Goal: Information Seeking & Learning: Learn about a topic

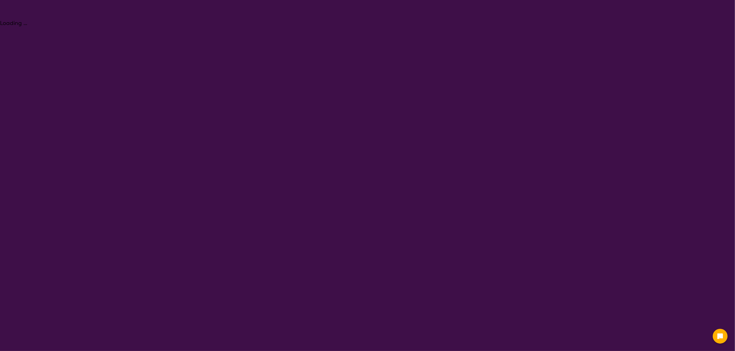
select select "Key Worker"
select select "AD"
select select "NDIS"
select select "Key Worker"
select select "AD"
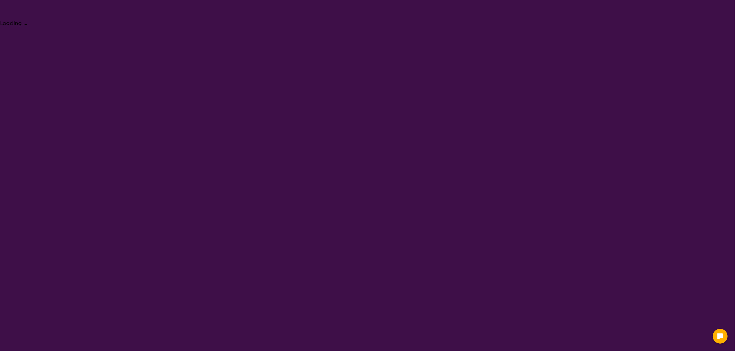
select select "NDIS"
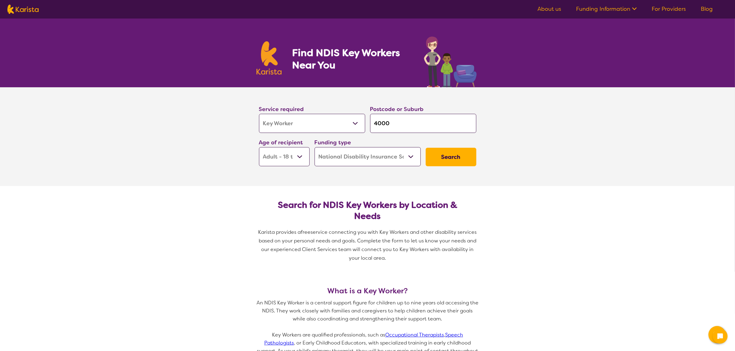
drag, startPoint x: 400, startPoint y: 125, endPoint x: 365, endPoint y: 118, distance: 35.8
click at [365, 118] on div "Service required Allied Health Assistant Assessment (ADHD or Autism) Behaviour …" at bounding box center [368, 135] width 222 height 67
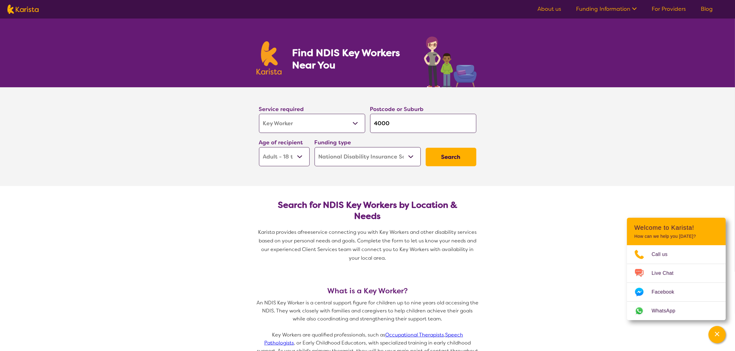
type input "c"
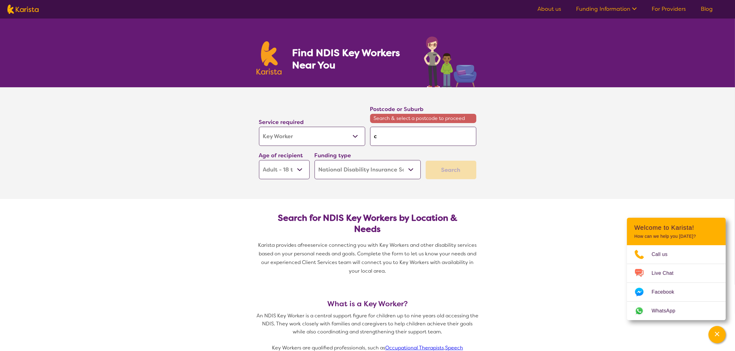
type input "cr"
type input "cra"
type input "cran"
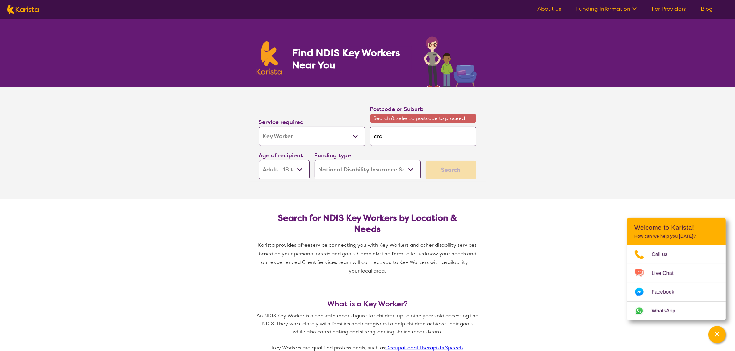
type input "cran"
type input "cranb"
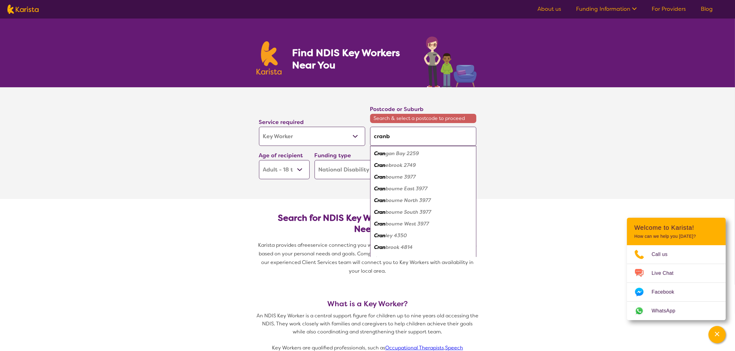
type input "cranbo"
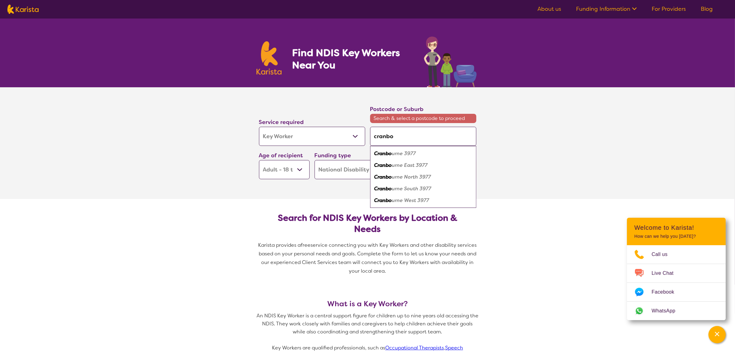
click at [427, 178] on em "urne North 3977" at bounding box center [411, 177] width 39 height 6
type input "3977"
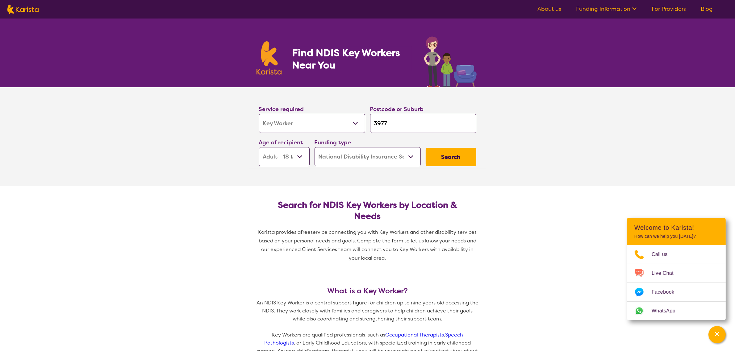
click at [307, 126] on select "Allied Health Assistant Assessment (ADHD or Autism) Behaviour support Counselli…" at bounding box center [312, 123] width 106 height 19
select select "Speech therapy"
click at [259, 114] on select "Allied Health Assistant Assessment (ADHD or Autism) Behaviour support Counselli…" at bounding box center [312, 123] width 106 height 19
select select "Speech therapy"
click at [266, 160] on select "Early Childhood - 0 to 9 Child - 10 to 11 Adolescent - 12 to 17 Adult - 18 to 6…" at bounding box center [284, 156] width 51 height 19
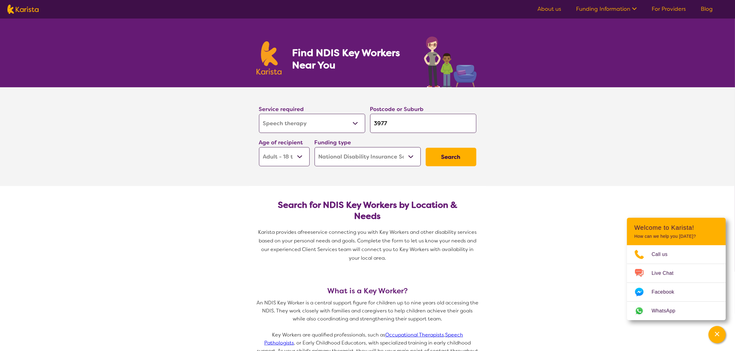
select select "EC"
click at [259, 147] on select "Early Childhood - 0 to 9 Child - 10 to 11 Adolescent - 12 to 17 Adult - 18 to 6…" at bounding box center [284, 156] width 51 height 19
select select "EC"
click at [438, 161] on button "Search" at bounding box center [451, 157] width 51 height 19
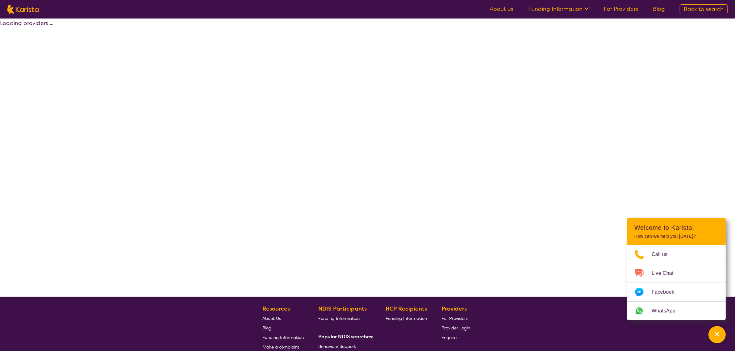
select select "by_score"
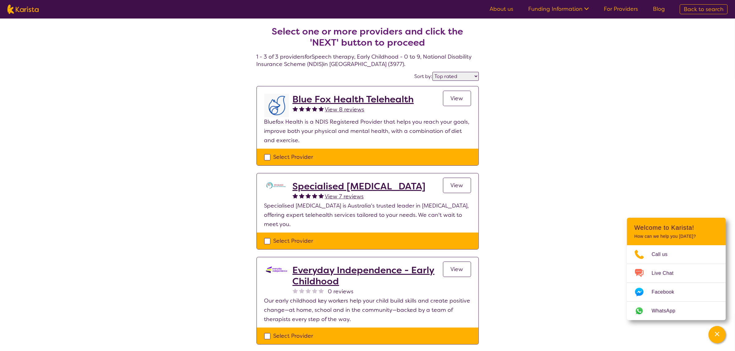
select select "Key Worker"
select select "EC"
select select "NDIS"
select select "Key Worker"
select select "EC"
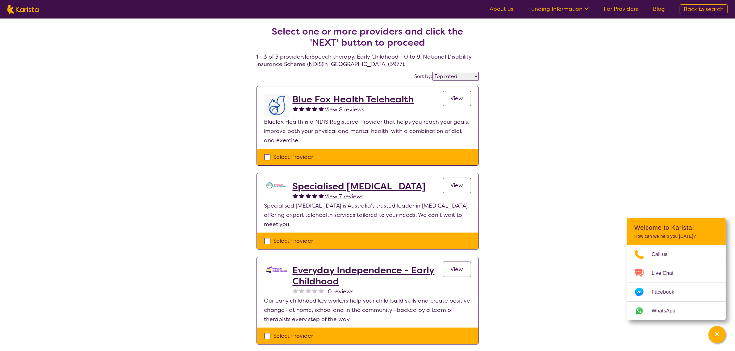
select select "NDIS"
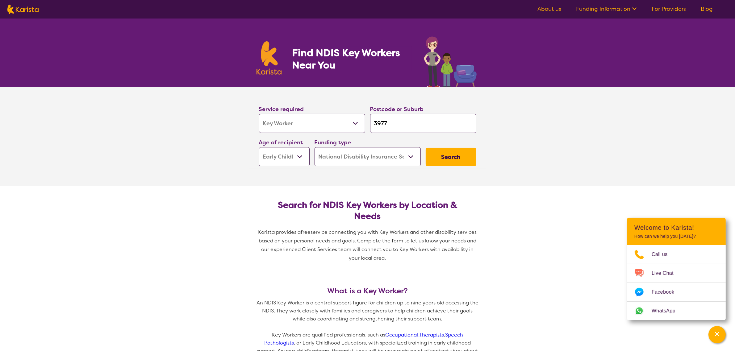
drag, startPoint x: 408, startPoint y: 126, endPoint x: 363, endPoint y: 120, distance: 45.4
click at [363, 120] on div "Service required Allied Health Assistant Assessment (ADHD or Autism) Behaviour …" at bounding box center [368, 135] width 222 height 67
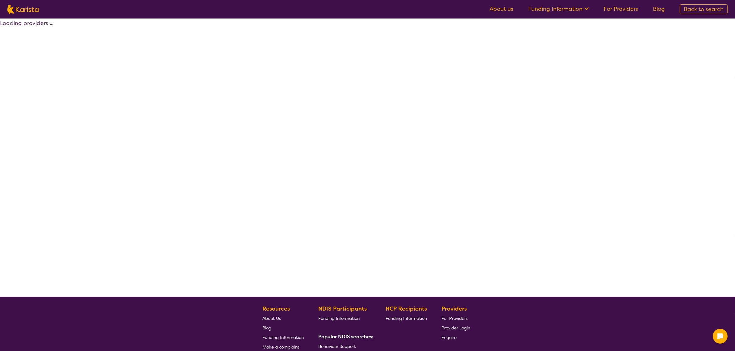
select select "by_score"
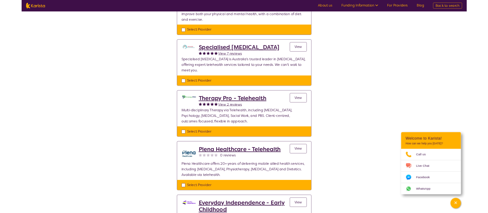
scroll to position [193, 0]
